Goal: Transaction & Acquisition: Purchase product/service

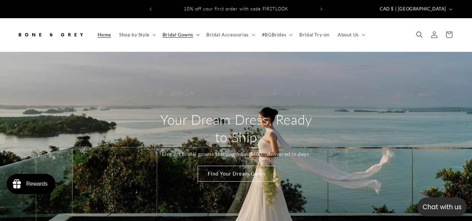
click at [180, 32] on span "Bridal Gowns" at bounding box center [177, 35] width 31 height 6
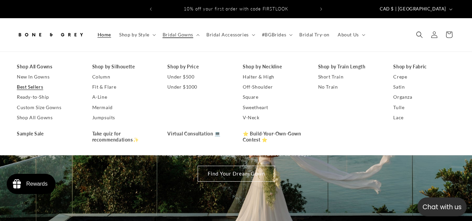
click at [33, 82] on link "Best Sellers" at bounding box center [48, 87] width 62 height 10
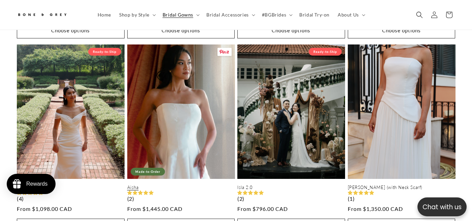
scroll to position [0, 317]
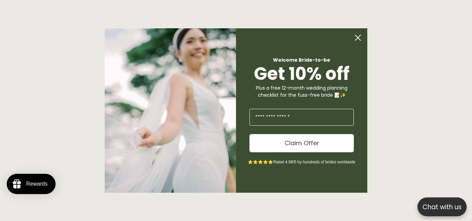
click at [363, 38] on circle "Close dialog" at bounding box center [357, 37] width 13 height 13
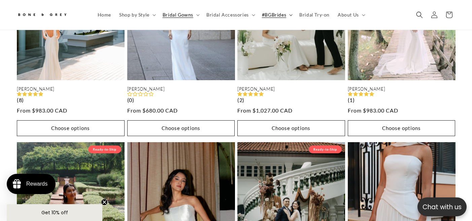
scroll to position [166, 0]
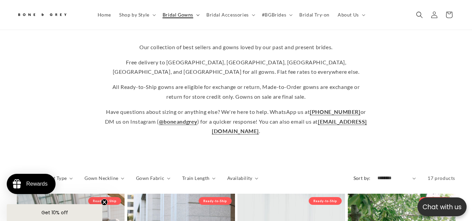
click at [180, 13] on span "Bridal Gowns" at bounding box center [177, 15] width 31 height 6
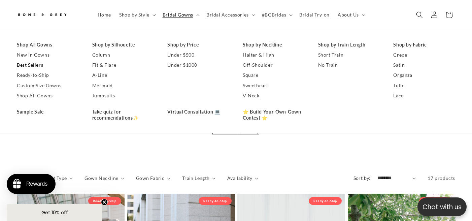
scroll to position [0, 317]
click at [277, 15] on span "#BGBrides" at bounding box center [274, 15] width 24 height 6
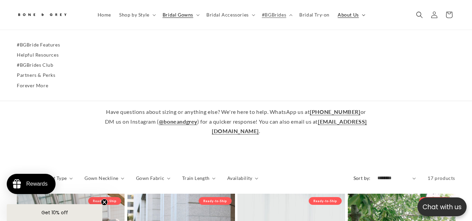
click at [338, 19] on summary "About Us" at bounding box center [350, 15] width 34 height 14
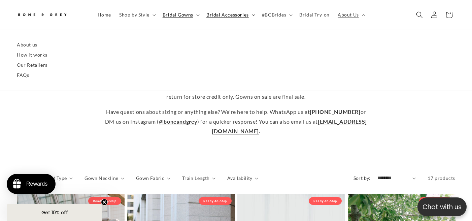
click at [224, 12] on span "Bridal Accessories" at bounding box center [227, 15] width 42 height 6
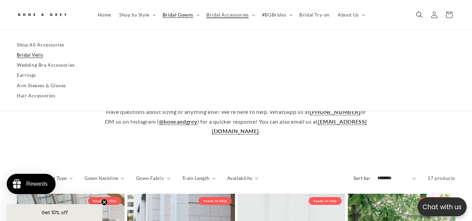
click at [32, 52] on link "Bridal Veils" at bounding box center [236, 55] width 438 height 10
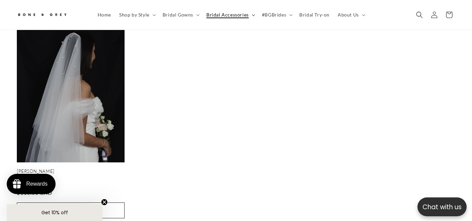
scroll to position [0, 317]
click at [226, 13] on span "Bridal Accessories" at bounding box center [227, 15] width 42 height 6
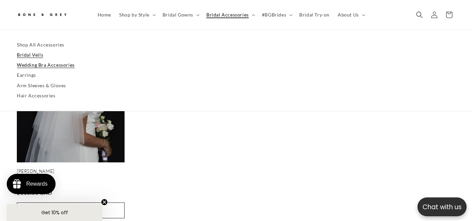
click at [37, 63] on link "Wedding Bra Accessories" at bounding box center [236, 65] width 438 height 10
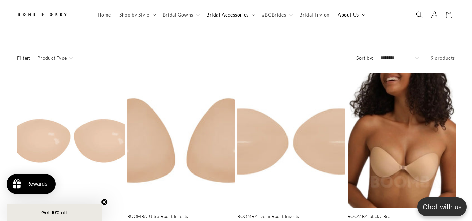
scroll to position [0, 158]
